Goal: Find contact information: Find contact information

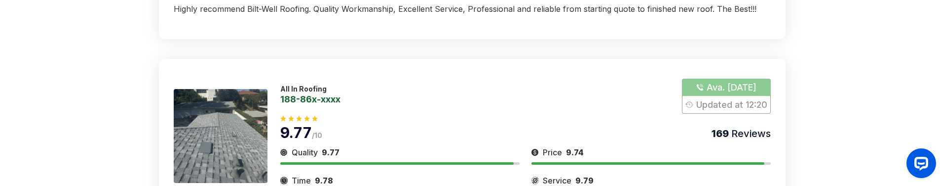
click at [720, 90] on button "Show Number" at bounding box center [726, 95] width 88 height 35
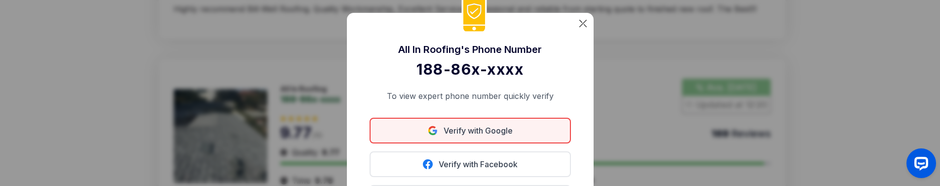
click at [483, 133] on link "Verify with Google" at bounding box center [470, 130] width 201 height 26
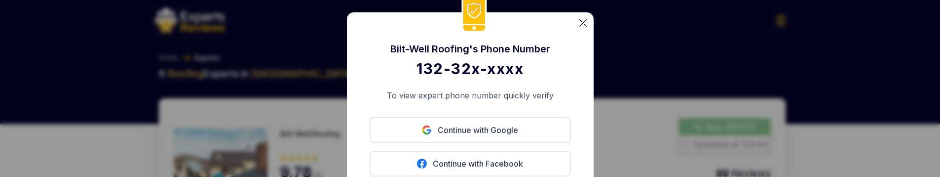
scroll to position [9, 0]
